Goal: Information Seeking & Learning: Learn about a topic

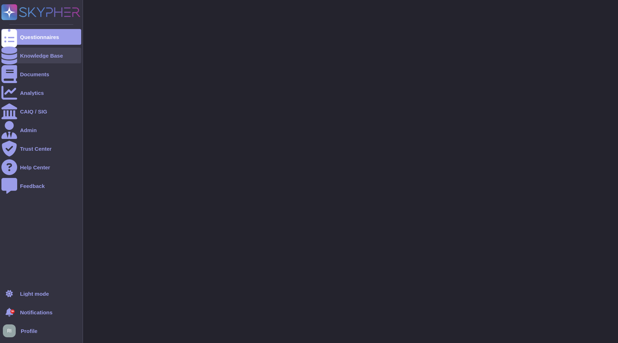
click at [21, 51] on div "Knowledge Base" at bounding box center [41, 56] width 80 height 16
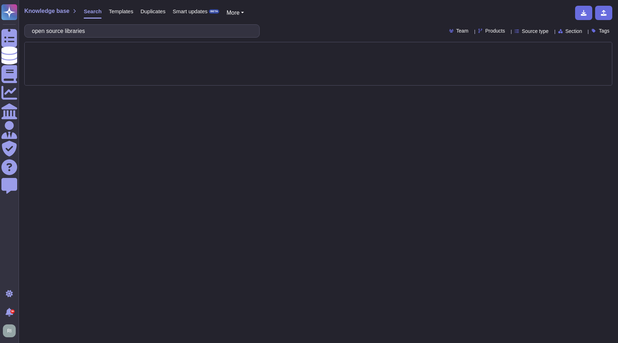
type input "open source libraries"
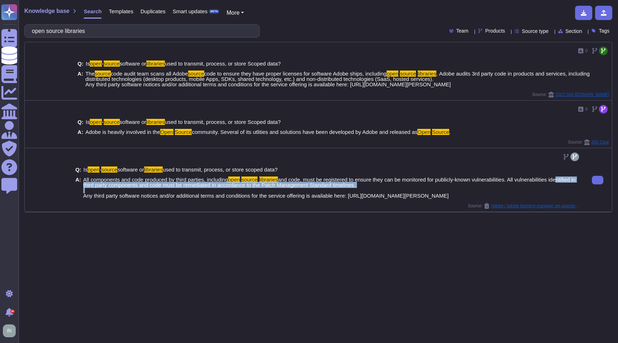
drag, startPoint x: 496, startPoint y: 192, endPoint x: 87, endPoint y: 183, distance: 408.9
click at [87, 183] on span "All components and code produced by third parties, including open source librar…" at bounding box center [331, 187] width 497 height 21
drag, startPoint x: 84, startPoint y: 181, endPoint x: 492, endPoint y: 199, distance: 408.4
click at [492, 199] on div "Q: Is open - source software or libraries used to transmit, process, or store s…" at bounding box center [327, 182] width 505 height 40
click at [497, 193] on span "All components and code produced by third parties, including open source librar…" at bounding box center [331, 187] width 497 height 21
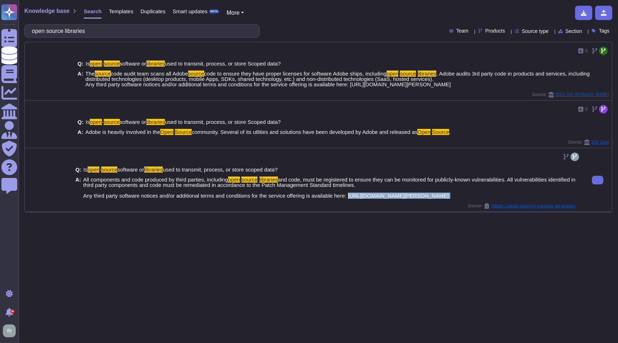
drag, startPoint x: 497, startPoint y: 193, endPoint x: 356, endPoint y: 194, distance: 141.6
click at [356, 194] on span "All components and code produced by third parties, including open source librar…" at bounding box center [331, 187] width 497 height 21
